Goal: Task Accomplishment & Management: Complete application form

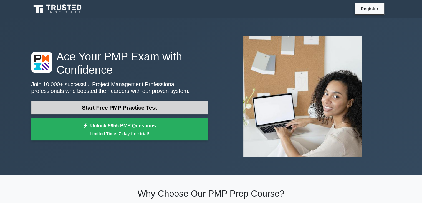
click at [126, 109] on link "Start Free PMP Practice Test" at bounding box center [119, 107] width 176 height 13
click at [147, 109] on link "Start Free PMP Practice Test" at bounding box center [119, 107] width 176 height 13
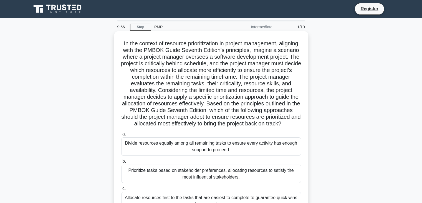
click at [189, 61] on h5 "In the context of resource prioritization in project management, aligning with …" at bounding box center [211, 83] width 181 height 87
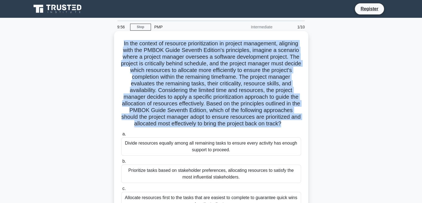
click at [189, 61] on h5 "In the context of resource prioritization in project management, aligning with …" at bounding box center [211, 83] width 181 height 87
click at [249, 105] on h5 "In the context of resource prioritization in project management, aligning with …" at bounding box center [211, 83] width 181 height 87
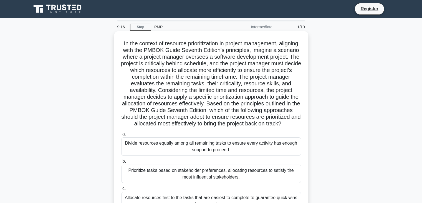
click at [249, 105] on h5 "In the context of resource prioritization in project management, aligning with …" at bounding box center [211, 83] width 181 height 87
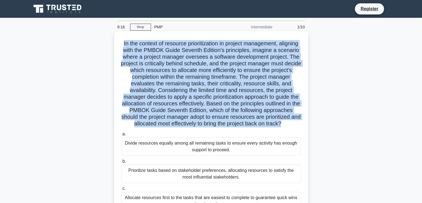
click at [249, 105] on h5 "In the context of resource prioritization in project management, aligning with …" at bounding box center [211, 83] width 181 height 87
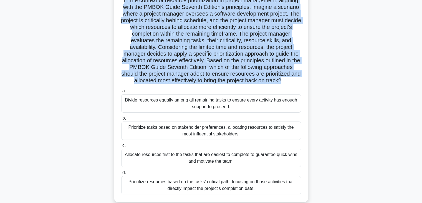
scroll to position [44, 0]
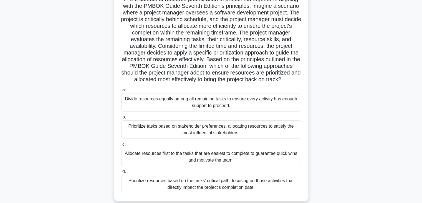
click at [206, 108] on div "Divide resources equally among all remaining tasks to ensure every activity has…" at bounding box center [211, 102] width 180 height 18
click at [121, 92] on input "a. Divide resources equally among all remaining tasks to ensure every activity …" at bounding box center [121, 90] width 0 height 4
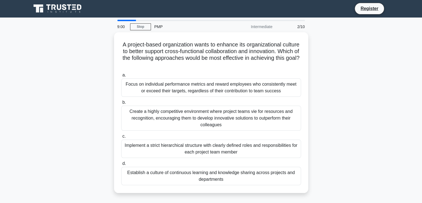
scroll to position [0, 0]
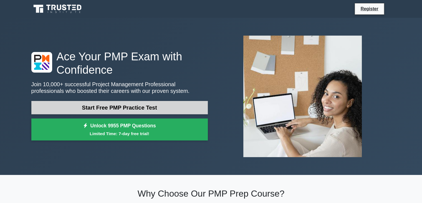
click at [99, 110] on link "Start Free PMP Practice Test" at bounding box center [119, 107] width 176 height 13
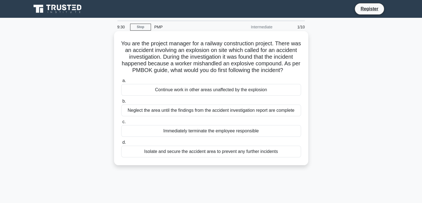
click at [155, 157] on div "Isolate and secure the accident area to prevent any further incidents" at bounding box center [211, 151] width 180 height 12
click at [121, 144] on input "d. Isolate and secure the accident area to prevent any further incidents" at bounding box center [121, 142] width 0 height 4
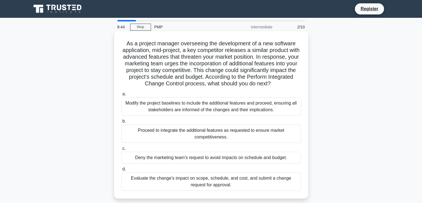
click at [163, 182] on div "Evaluate the change's impact on scope, schedule, and cost, and submit a change …" at bounding box center [211, 181] width 180 height 18
click at [121, 171] on input "d. Evaluate the change's impact on scope, schedule, and cost, and submit a chan…" at bounding box center [121, 169] width 0 height 4
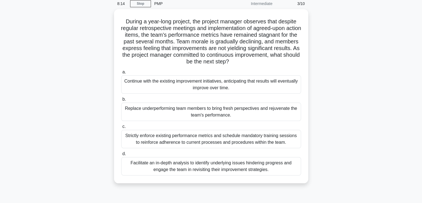
scroll to position [24, 0]
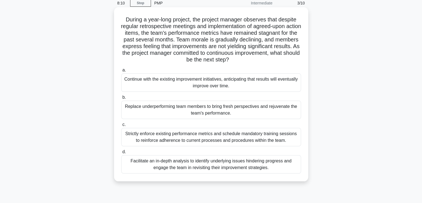
click at [158, 163] on div "Facilitate an in-depth analysis to identify underlying issues hindering progres…" at bounding box center [211, 164] width 180 height 18
click at [121, 153] on input "d. Facilitate an in-depth analysis to identify underlying issues hindering prog…" at bounding box center [121, 152] width 0 height 4
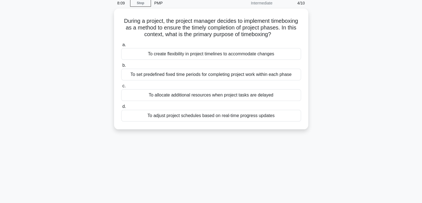
scroll to position [0, 0]
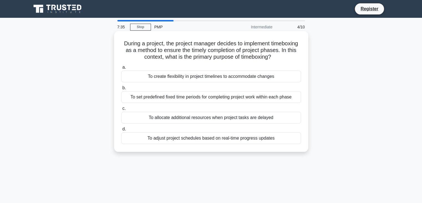
click at [191, 99] on div "To set predefined fixed time periods for completing project work within each ph…" at bounding box center [211, 97] width 180 height 12
click at [121, 90] on input "b. To set predefined fixed time periods for completing project work within each…" at bounding box center [121, 88] width 0 height 4
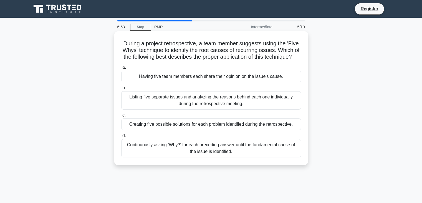
click at [184, 157] on div "Continuously asking 'Why?' for each preceding answer until the fundamental caus…" at bounding box center [211, 148] width 180 height 18
click at [121, 137] on input "d. Continuously asking 'Why?' for each preceding answer until the fundamental c…" at bounding box center [121, 136] width 0 height 4
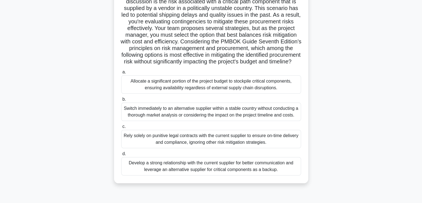
scroll to position [69, 0]
click at [215, 175] on div "Develop a strong relationship with the current supplier for better communicatio…" at bounding box center [211, 166] width 180 height 18
click at [121, 155] on input "d. Develop a strong relationship with the current supplier for better communica…" at bounding box center [121, 154] width 0 height 4
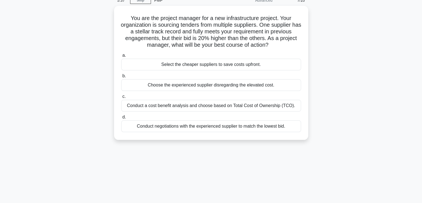
scroll to position [0, 0]
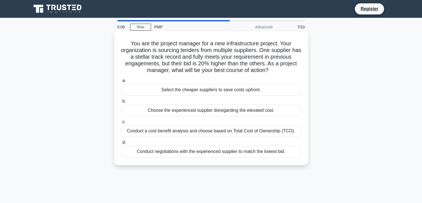
click at [220, 134] on div "Conduct a cost benefit analysis and choose based on Total Cost of Ownership (TC…" at bounding box center [211, 131] width 180 height 12
click at [121, 123] on input "c. Conduct a cost benefit analysis and choose based on Total Cost of Ownership …" at bounding box center [121, 122] width 0 height 4
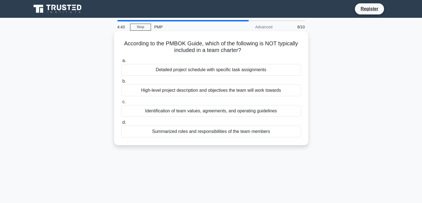
click at [238, 69] on div "Detailed project schedule with specific task assignments" at bounding box center [211, 70] width 180 height 12
click at [121, 62] on input "a. Detailed project schedule with specific task assignments" at bounding box center [121, 61] width 0 height 4
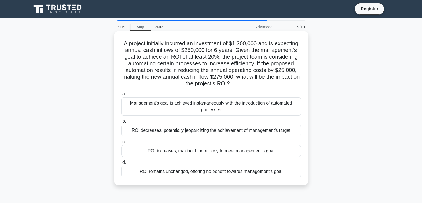
click at [187, 108] on div "Management's goal is achieved instantaneously with the introduction of automate…" at bounding box center [211, 106] width 180 height 18
click at [121, 96] on input "a. Management's goal is achieved instantaneously with the introduction of autom…" at bounding box center [121, 94] width 0 height 4
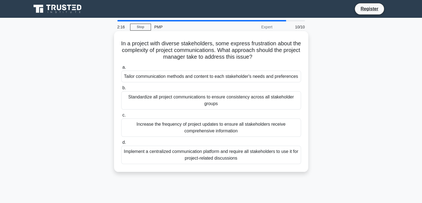
click at [175, 102] on div "Standardize all project communications to ensure consistency across all stakeho…" at bounding box center [211, 100] width 180 height 18
click at [121, 90] on input "b. Standardize all project communications to ensure consistency across all stak…" at bounding box center [121, 88] width 0 height 4
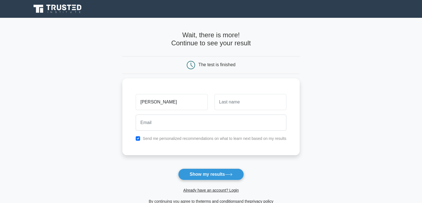
type input "[PERSON_NAME]"
type input "B"
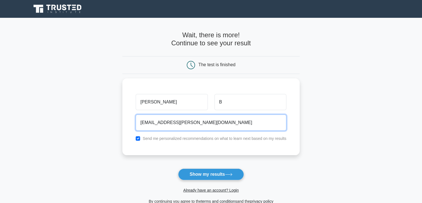
type input "rohan.b@casandra.com"
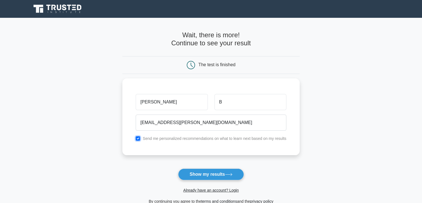
click at [136, 136] on input "checkbox" at bounding box center [138, 138] width 4 height 4
checkbox input "false"
click at [203, 176] on button "Show my results" at bounding box center [210, 174] width 65 height 12
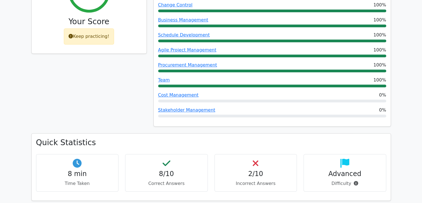
scroll to position [284, 0]
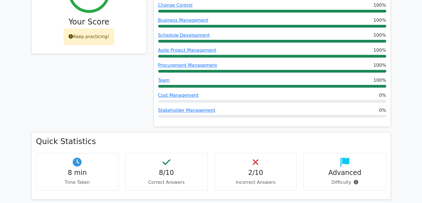
click at [253, 168] on h4 "2/10" at bounding box center [255, 172] width 73 height 8
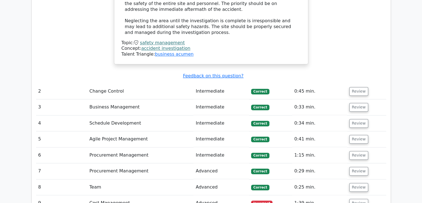
scroll to position [770, 0]
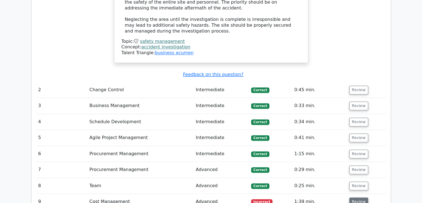
click at [358, 197] on button "Review" at bounding box center [358, 201] width 19 height 9
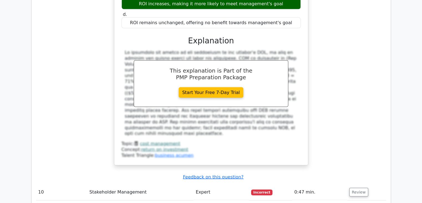
scroll to position [1102, 0]
click at [361, 187] on button "Review" at bounding box center [358, 191] width 19 height 9
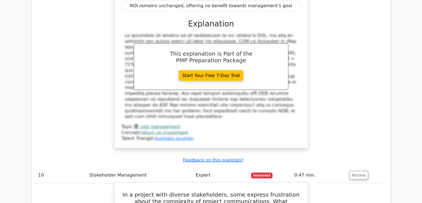
scroll to position [1119, 0]
